Goal: Find specific page/section: Find specific page/section

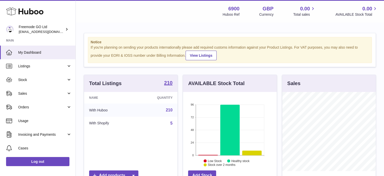
scroll to position [79, 94]
click at [39, 95] on span "Sales" at bounding box center [42, 93] width 48 height 5
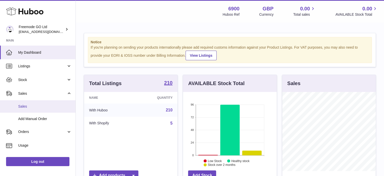
click at [39, 108] on link "Sales" at bounding box center [38, 106] width 76 height 12
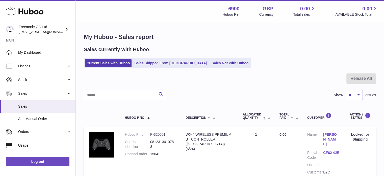
click at [142, 96] on input "text" at bounding box center [125, 95] width 82 height 10
paste input "*****"
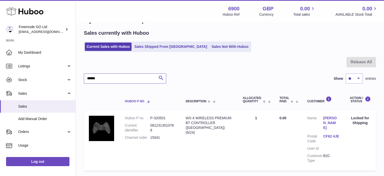
scroll to position [25, 0]
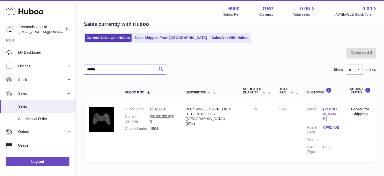
type input "*****"
click at [160, 110] on dd "P-320501" at bounding box center [162, 109] width 25 height 5
copy dd "320501"
click at [171, 113] on dl "Huboo P no P-320501 Current identifier 0812313010788 Channel order 15041" at bounding box center [150, 120] width 51 height 27
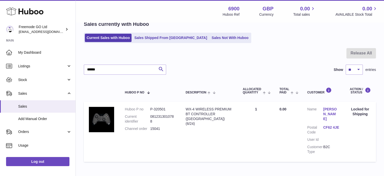
click at [162, 107] on dd "P-320501" at bounding box center [162, 109] width 25 height 5
copy dd "320501"
